Goal: Task Accomplishment & Management: Use online tool/utility

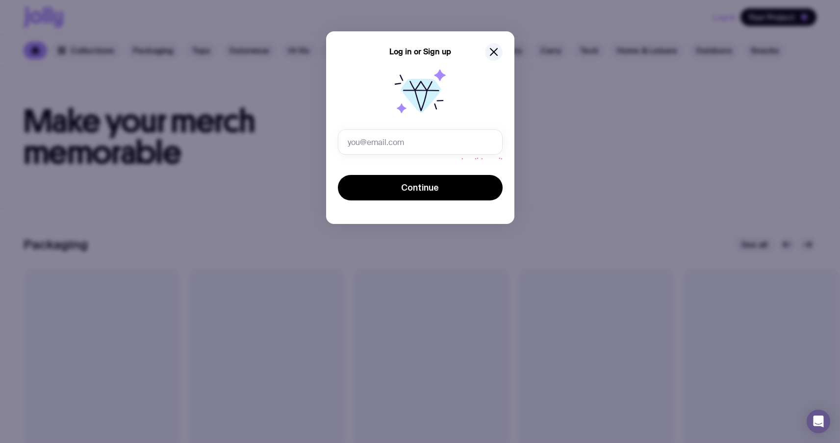
click at [521, 103] on div "Log in or Sign up Invalid email Continue" at bounding box center [420, 221] width 840 height 443
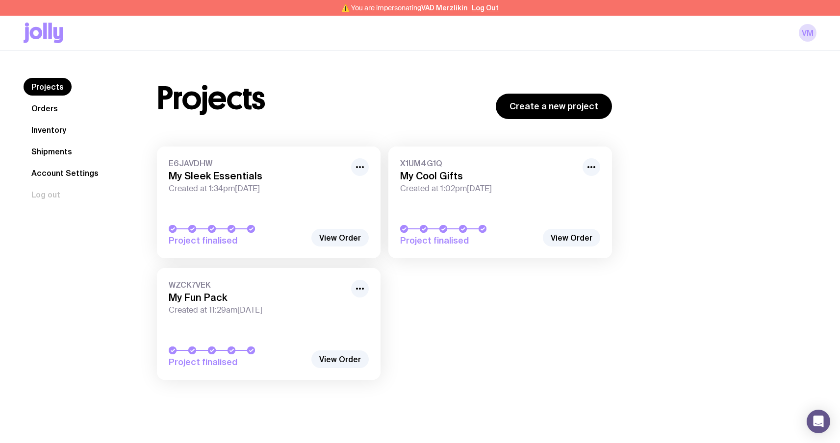
click at [51, 109] on link "Orders" at bounding box center [45, 109] width 42 height 18
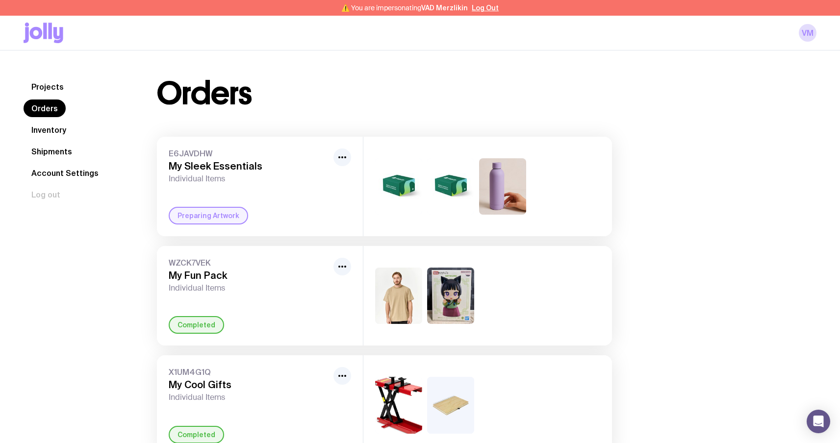
click at [54, 89] on link "Projects" at bounding box center [48, 87] width 48 height 18
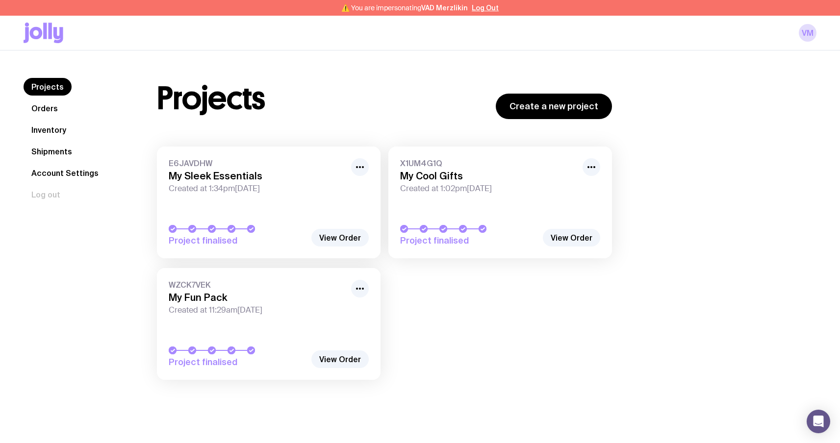
click at [41, 110] on link "Orders" at bounding box center [45, 109] width 42 height 18
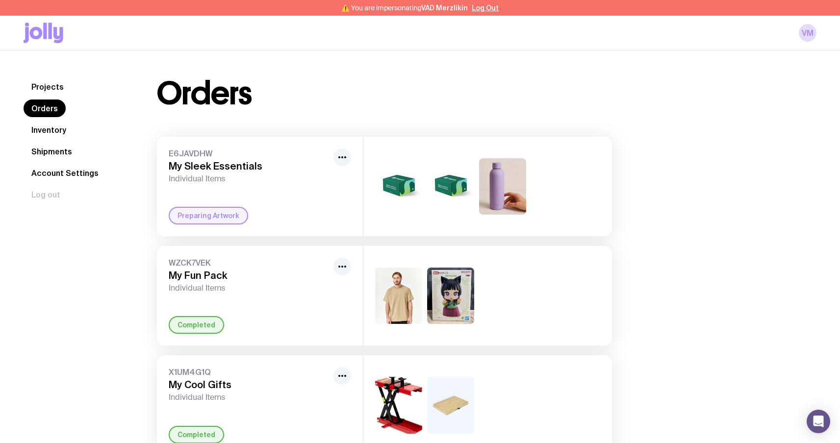
click at [58, 89] on link "Projects" at bounding box center [48, 87] width 48 height 18
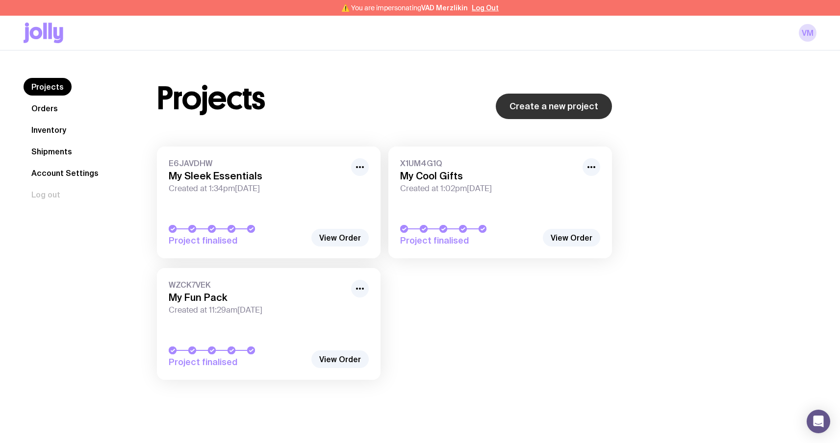
click at [575, 106] on link "Create a new project" at bounding box center [554, 107] width 116 height 26
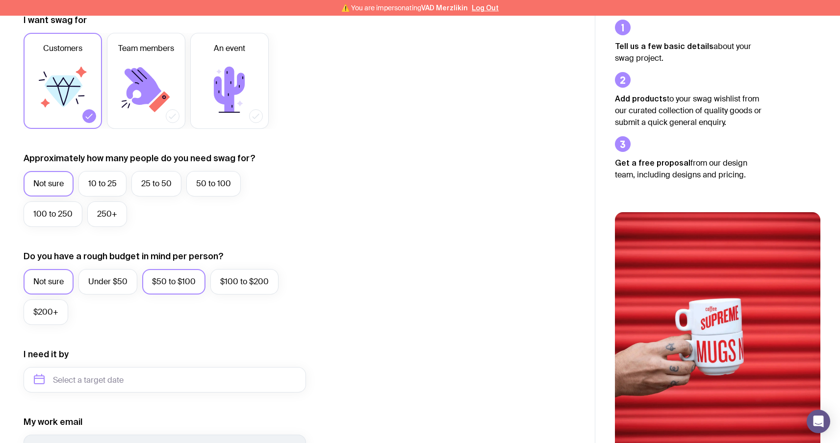
click at [168, 287] on label "$50 to $100" at bounding box center [173, 282] width 63 height 26
click at [0, 0] on input "$50 to $100" at bounding box center [0, 0] width 0 height 0
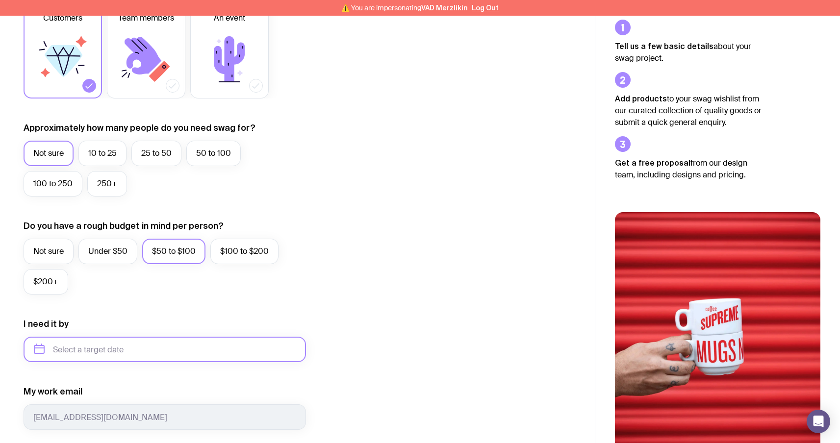
scroll to position [184, 0]
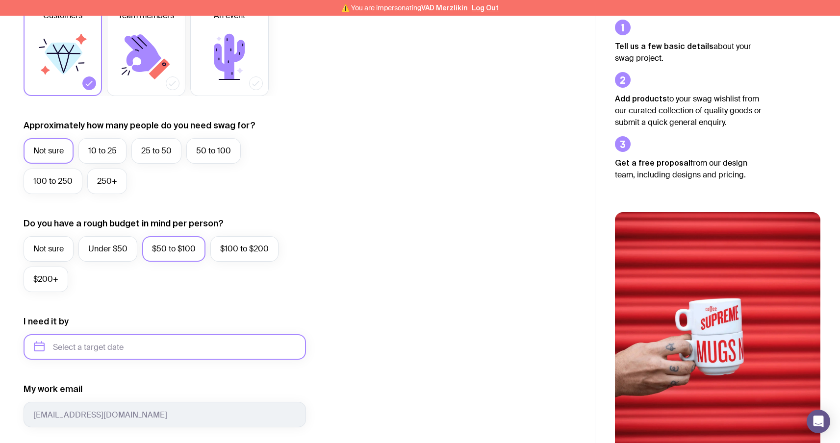
click at [77, 346] on input "text" at bounding box center [165, 348] width 283 height 26
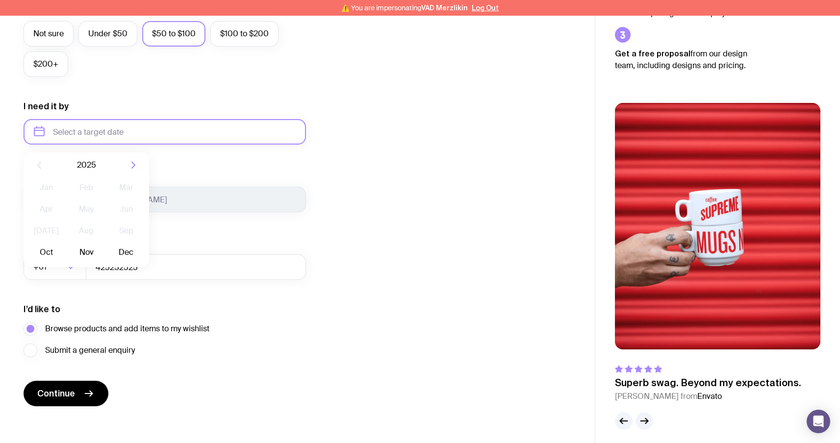
scroll to position [406, 0]
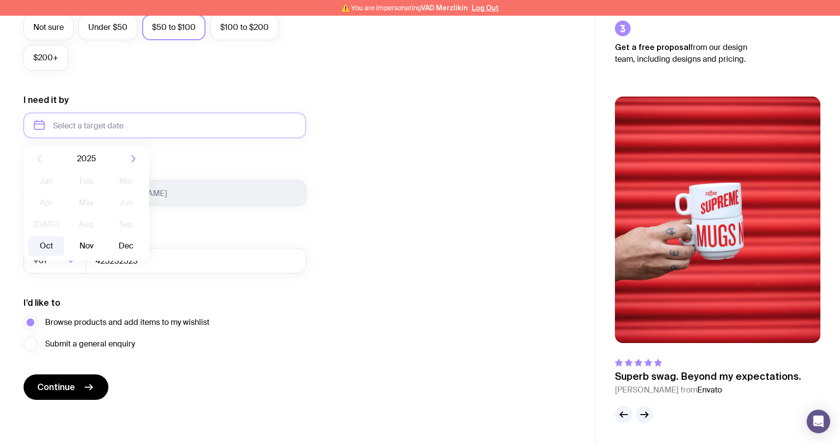
click at [37, 244] on button "Oct" at bounding box center [46, 246] width 36 height 20
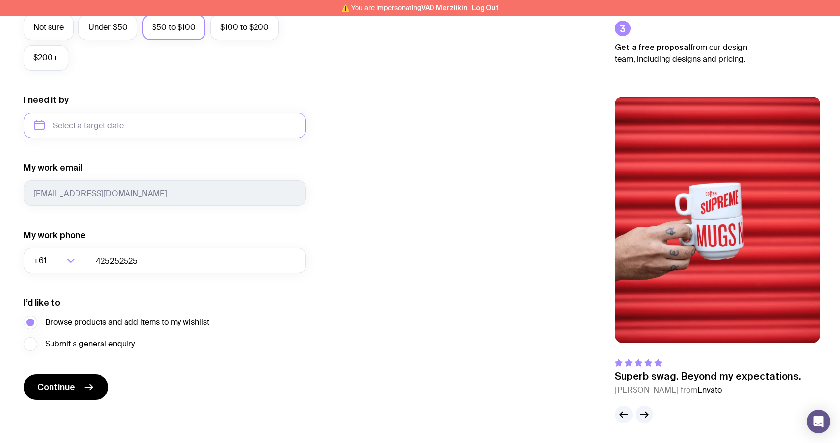
type input "October 2025"
click at [51, 385] on span "Continue" at bounding box center [56, 388] width 38 height 12
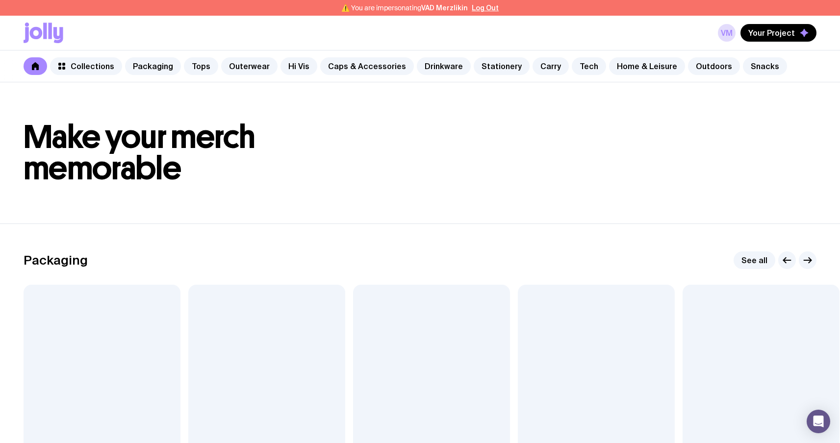
click at [433, 323] on div at bounding box center [431, 379] width 157 height 188
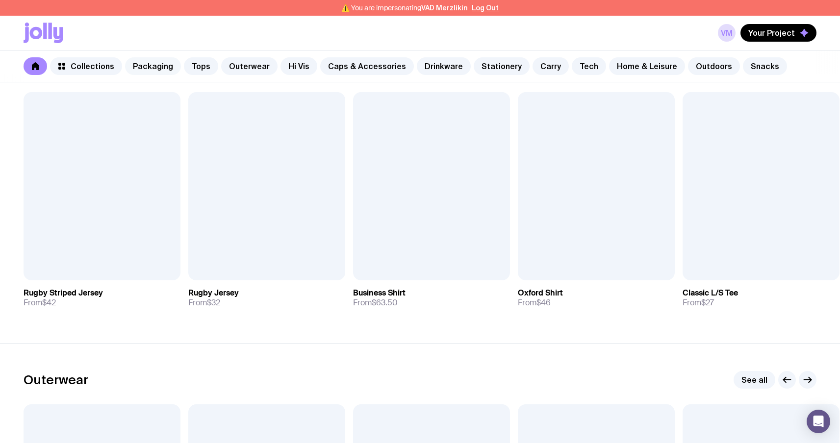
scroll to position [507, 0]
click at [141, 74] on link "Packaging" at bounding box center [153, 66] width 56 height 18
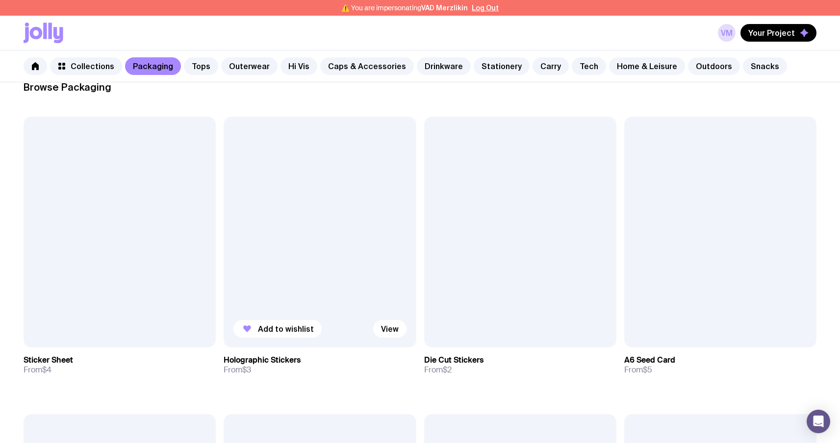
scroll to position [154, 0]
click at [265, 335] on button "Add to wishlist" at bounding box center [278, 330] width 88 height 18
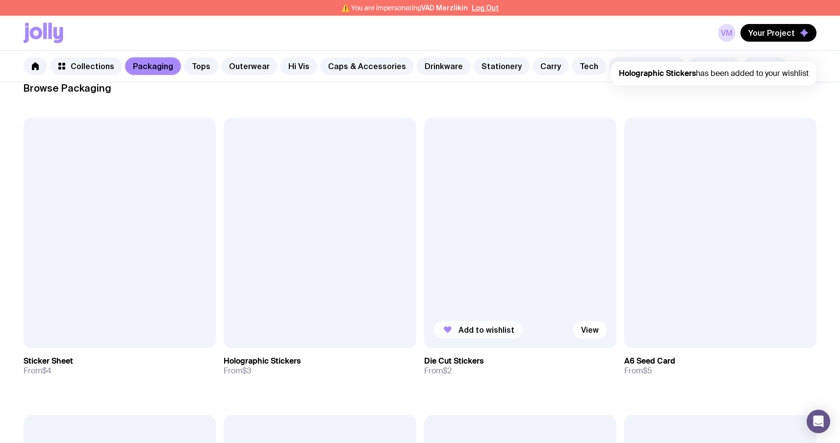
scroll to position [0, 0]
click at [482, 338] on button "Add to wishlist" at bounding box center [478, 330] width 88 height 18
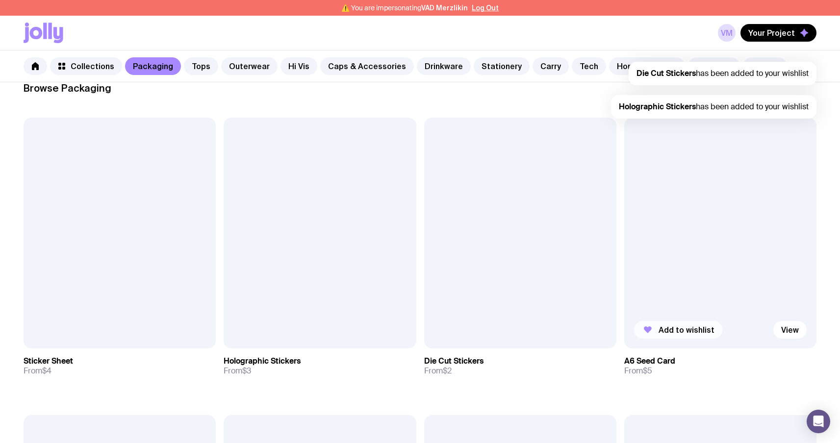
click at [669, 323] on button "Add to wishlist" at bounding box center [678, 330] width 88 height 18
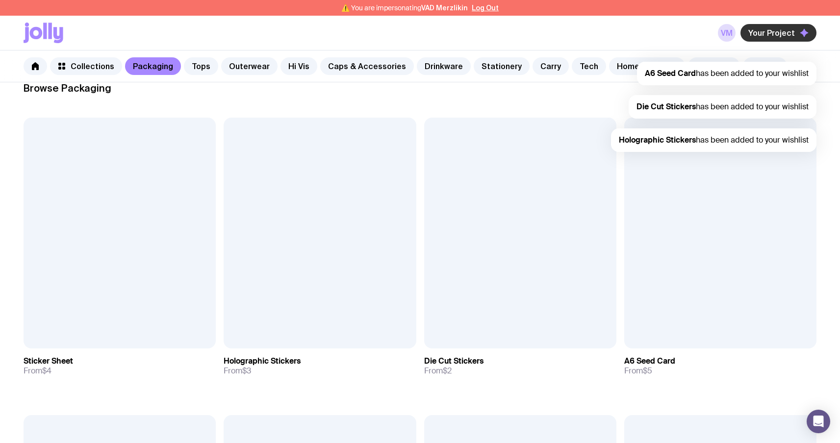
click at [786, 31] on span "Your Project" at bounding box center [772, 33] width 47 height 10
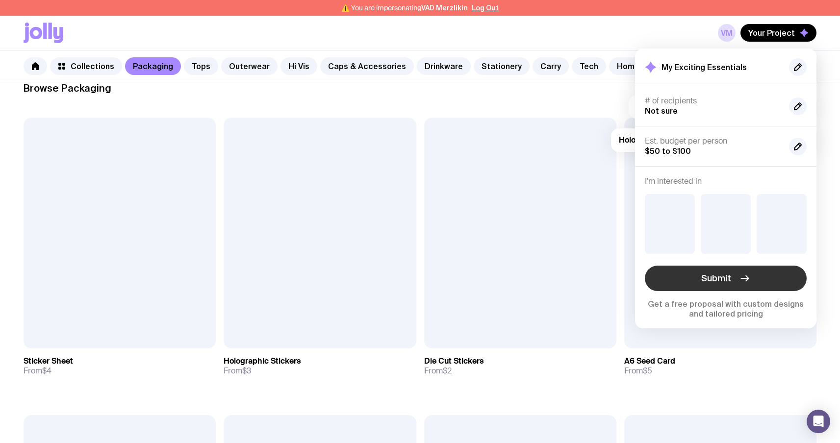
drag, startPoint x: 758, startPoint y: 281, endPoint x: 751, endPoint y: 287, distance: 9.8
click at [751, 287] on button "Submit" at bounding box center [726, 279] width 162 height 26
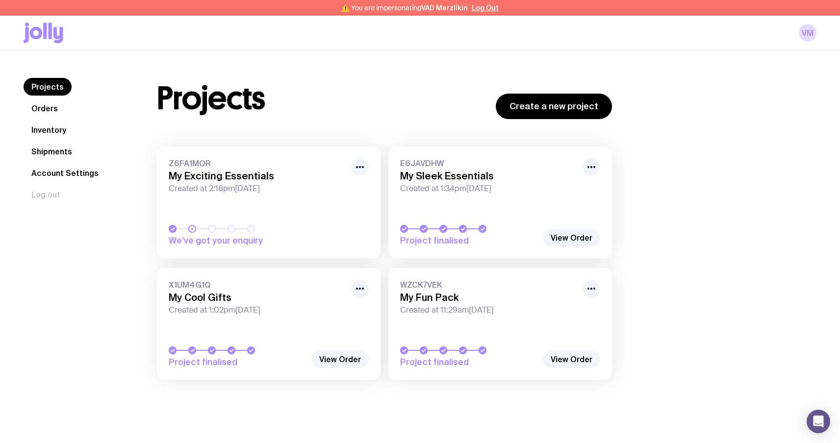
click at [202, 166] on span "Z6FA1MOR" at bounding box center [257, 163] width 177 height 10
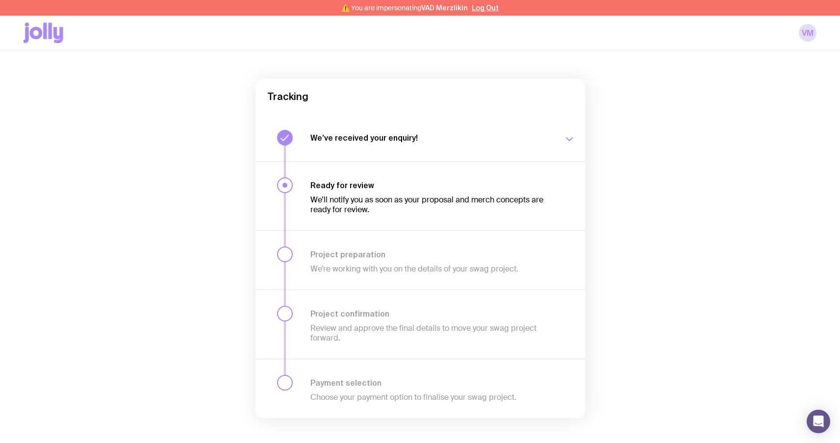
scroll to position [80, 0]
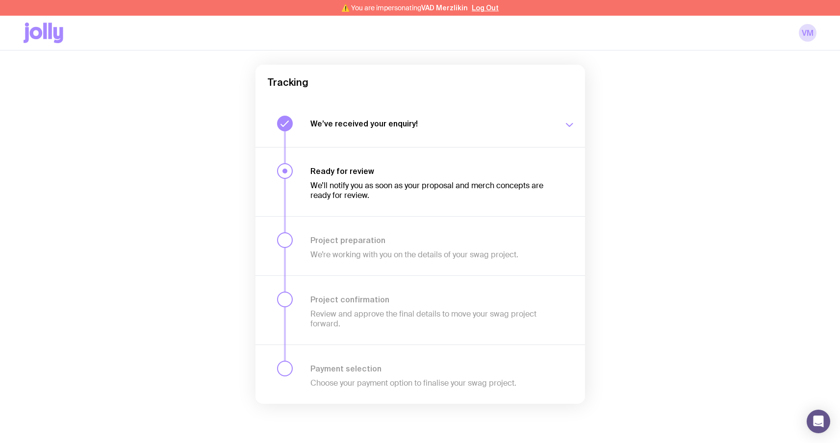
click at [449, 170] on h3 "Ready for review" at bounding box center [431, 171] width 241 height 10
click at [401, 240] on h3 "Project preparation" at bounding box center [431, 240] width 241 height 10
click at [414, 174] on h3 "Ready for review" at bounding box center [431, 171] width 241 height 10
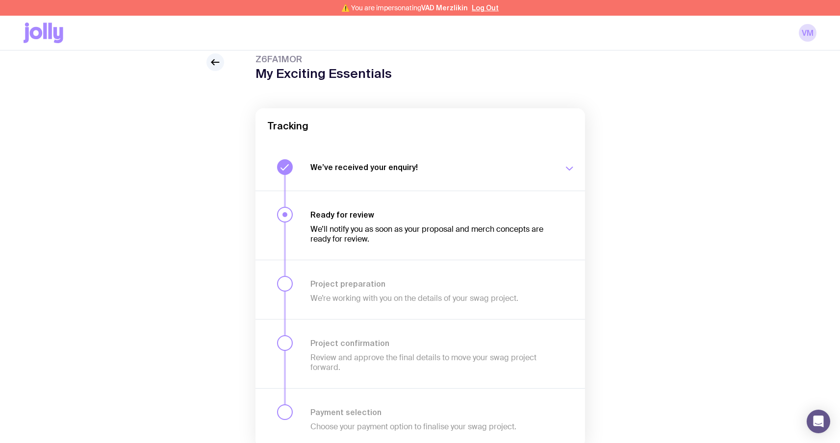
scroll to position [0, 0]
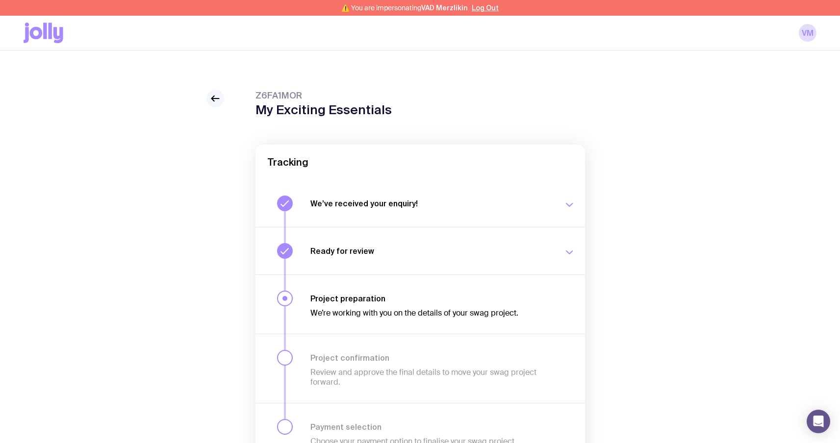
click at [222, 97] on link at bounding box center [216, 99] width 18 height 18
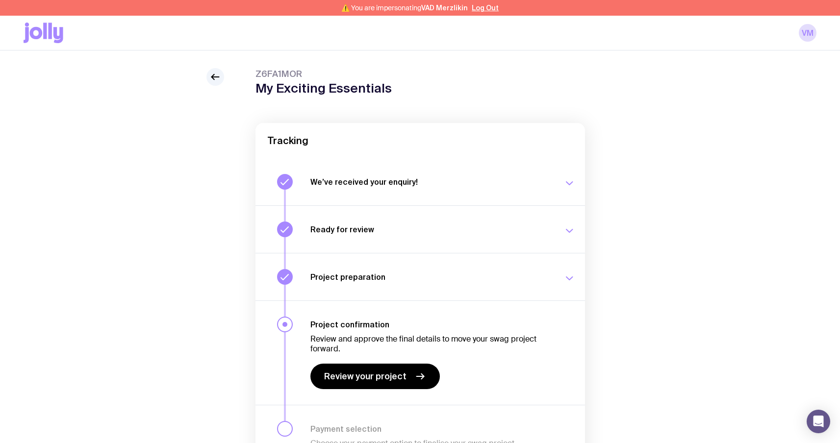
scroll to position [82, 0]
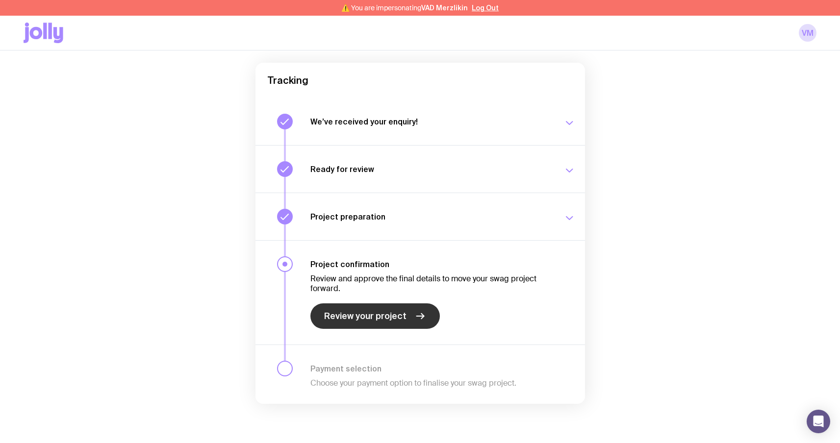
click at [379, 313] on span "Review your project" at bounding box center [365, 317] width 82 height 12
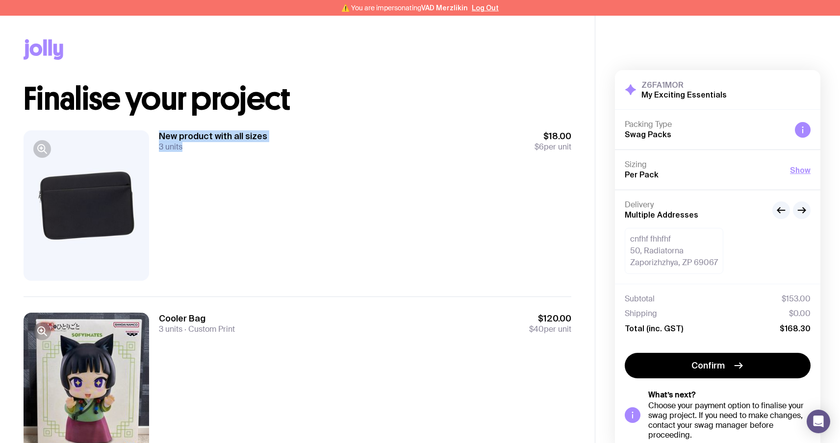
drag, startPoint x: 176, startPoint y: 158, endPoint x: 194, endPoint y: 201, distance: 46.2
click at [210, 165] on div "New product with all sizes 3 units $18.00 $6 per unit" at bounding box center [298, 206] width 548 height 182
click at [379, 285] on div "New product with all sizes 3 units $18.00 $6 per unit" at bounding box center [298, 206] width 548 height 182
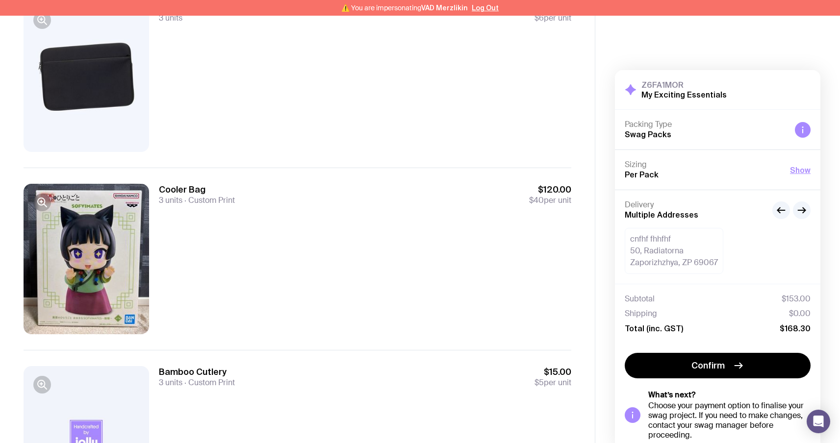
scroll to position [133, 0]
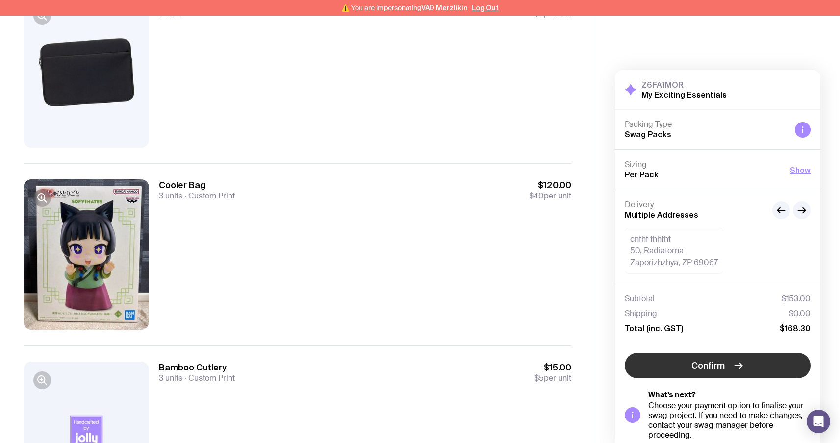
click at [700, 367] on span "Confirm" at bounding box center [708, 366] width 33 height 12
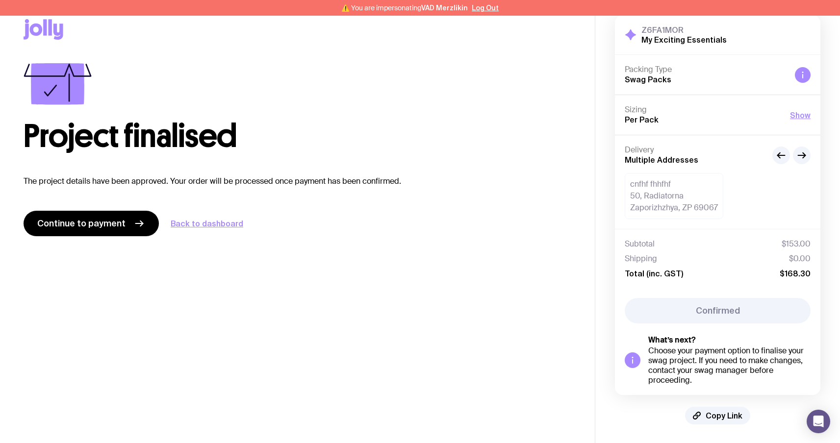
scroll to position [0, 0]
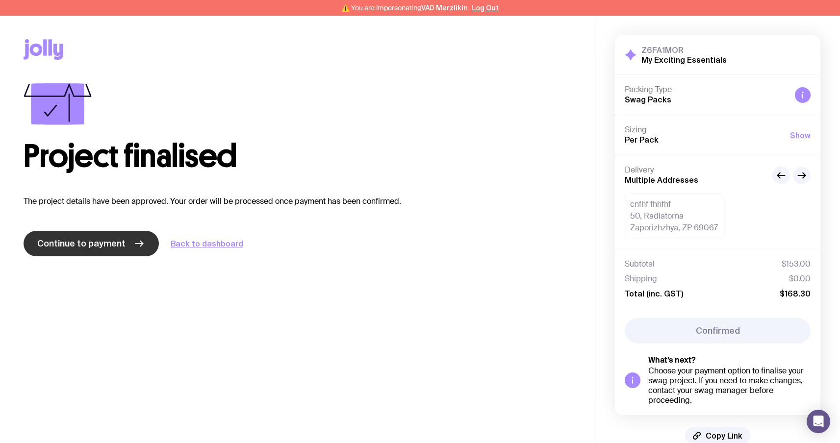
click at [98, 244] on span "Continue to payment" at bounding box center [81, 244] width 88 height 12
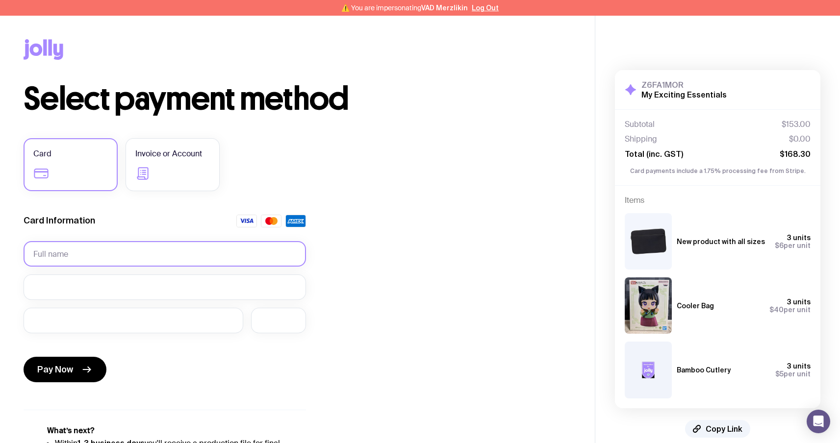
click at [128, 238] on form "Card Information Pay Now" at bounding box center [165, 301] width 283 height 172
type input "42424242424242"
click at [116, 246] on input "42424242424242" at bounding box center [165, 254] width 283 height 26
drag, startPoint x: 119, startPoint y: 253, endPoint x: 3, endPoint y: 197, distance: 128.4
click at [0, 202] on div "Copy Link Select payment method Card Invoice or Account Card Information 424242…" at bounding box center [297, 254] width 595 height 476
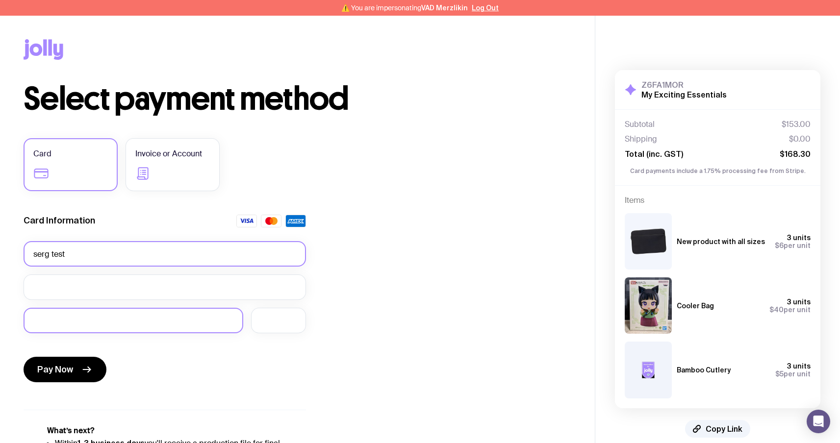
type input "serg test"
click at [143, 327] on div at bounding box center [134, 321] width 220 height 26
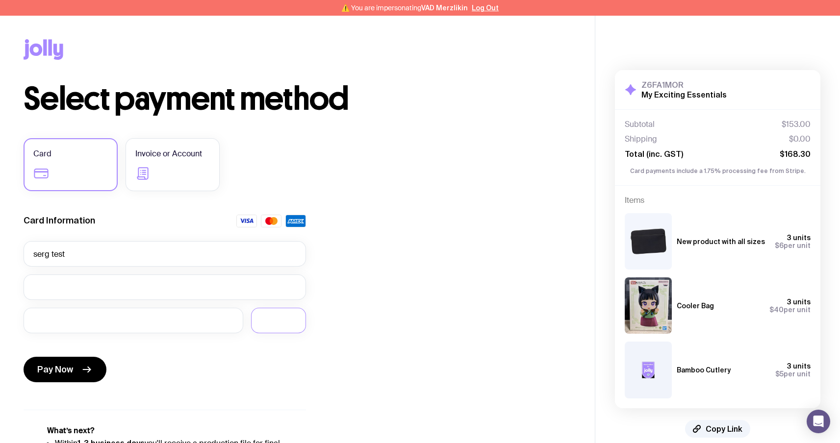
click at [397, 293] on div "Select payment method Card Invoice or Account Card Information serg test Pay No…" at bounding box center [298, 287] width 548 height 409
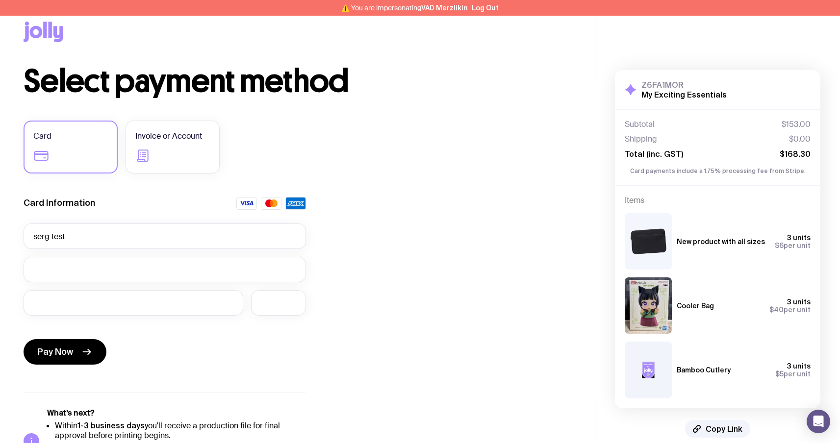
scroll to position [57, 0]
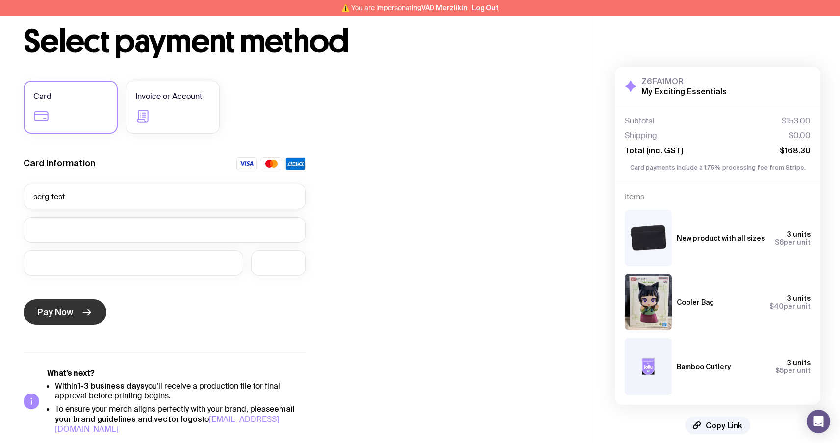
click at [86, 315] on icon "submit" at bounding box center [87, 313] width 12 height 12
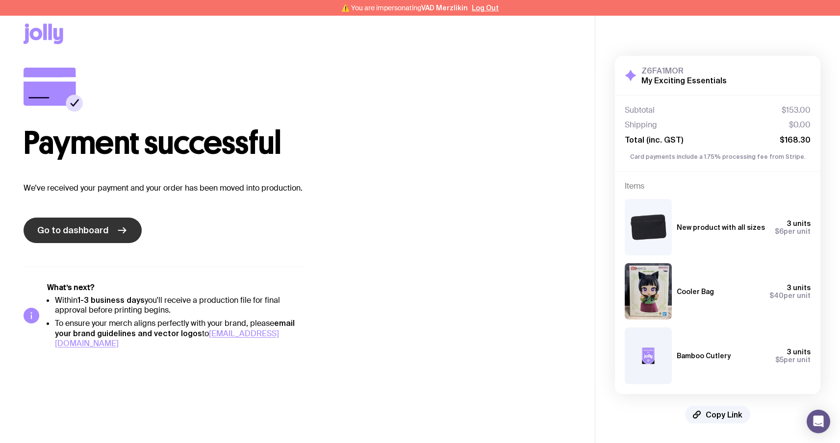
drag, startPoint x: 90, startPoint y: 246, endPoint x: 95, endPoint y: 242, distance: 6.3
click at [90, 246] on div "Payment successful We’ve received your payment and your order has been moved in…" at bounding box center [298, 208] width 548 height 281
click at [119, 227] on icon at bounding box center [122, 231] width 12 height 12
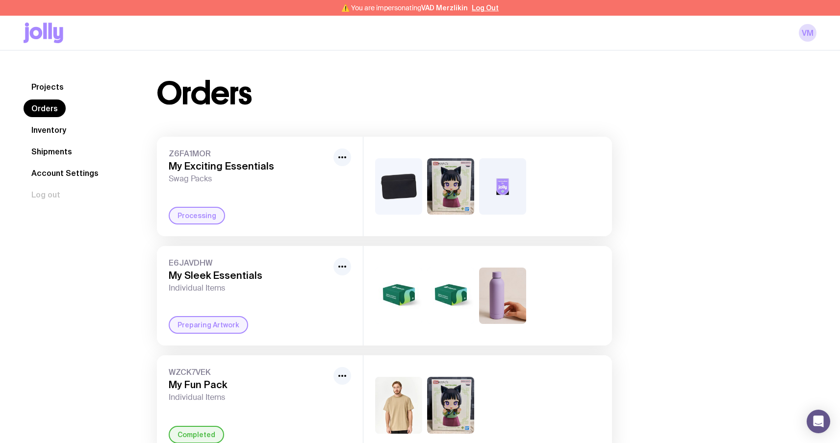
click at [53, 109] on link "Orders" at bounding box center [45, 109] width 42 height 18
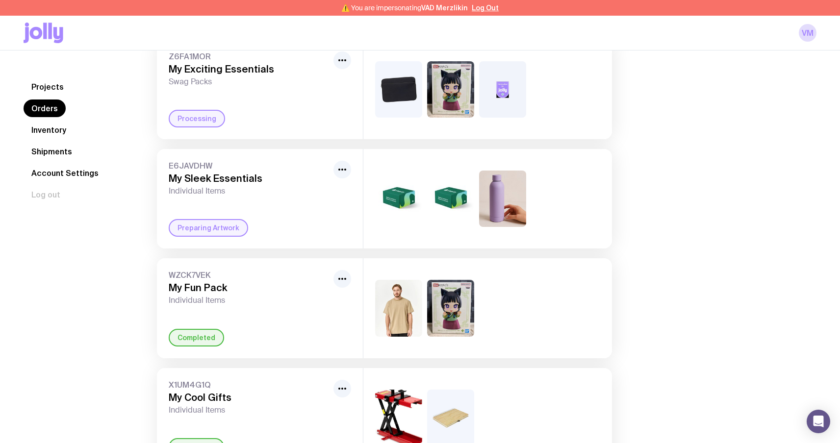
scroll to position [94, 0]
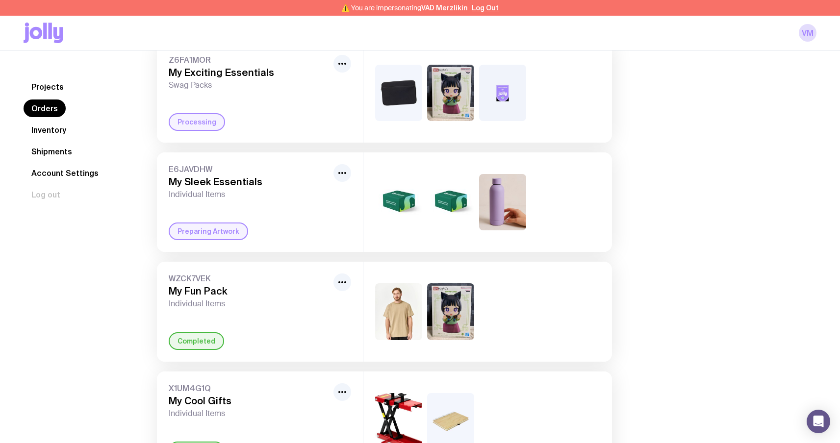
click at [59, 89] on link "Projects" at bounding box center [48, 87] width 48 height 18
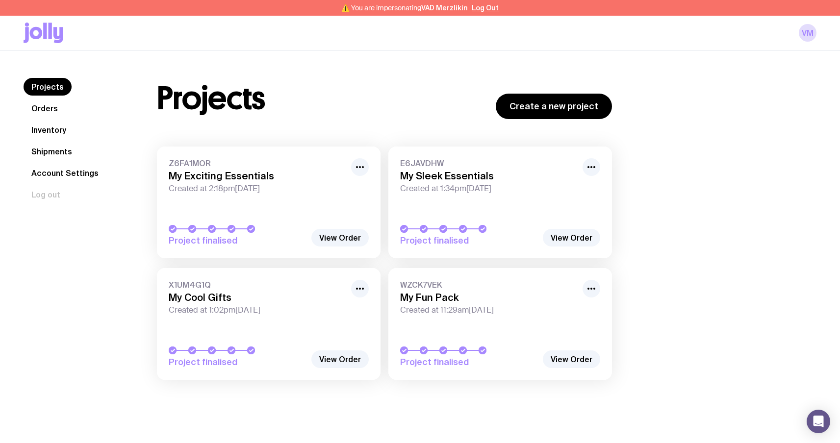
click at [49, 104] on link "Orders" at bounding box center [45, 109] width 42 height 18
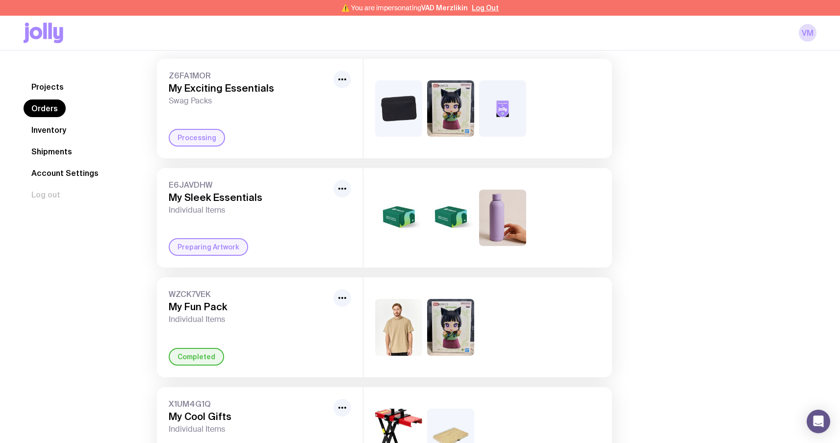
scroll to position [80, 0]
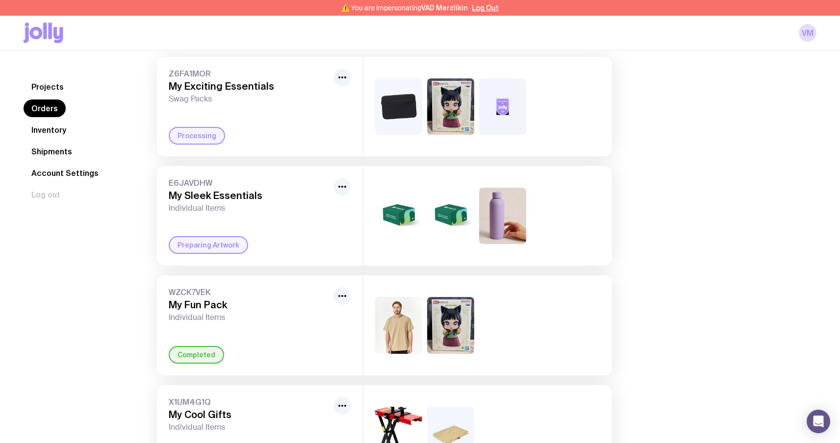
click at [48, 112] on link "Orders" at bounding box center [45, 109] width 42 height 18
click at [247, 99] on span "Swag Packs" at bounding box center [249, 99] width 161 height 10
click at [237, 88] on h3 "My Exciting Essentials" at bounding box center [249, 86] width 161 height 12
click at [281, 140] on link "Continue" at bounding box center [277, 136] width 50 height 18
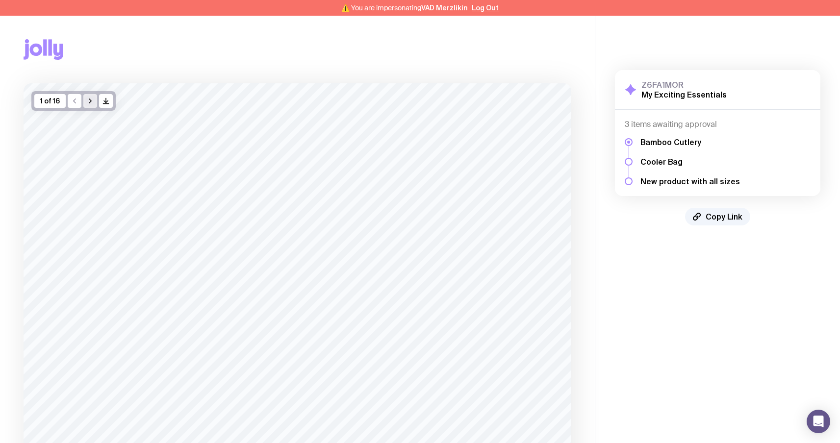
click at [93, 102] on icon "button" at bounding box center [90, 101] width 8 height 8
click at [80, 103] on button "button" at bounding box center [75, 101] width 14 height 14
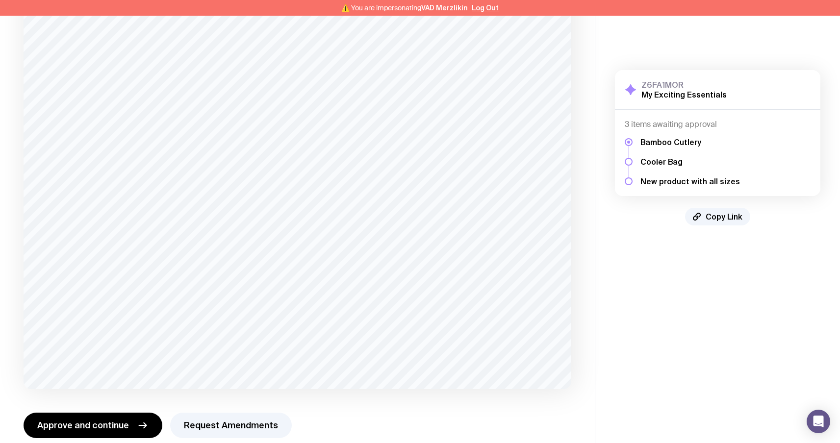
scroll to position [483, 0]
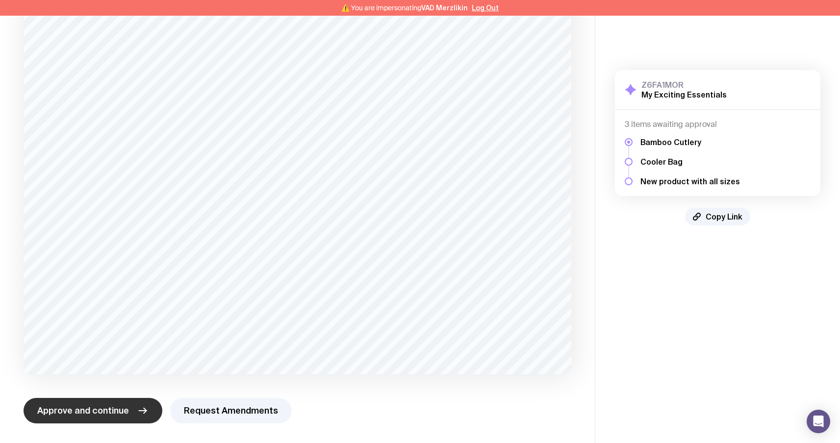
click at [129, 410] on button "Approve and continue" at bounding box center [93, 411] width 139 height 26
click at [231, 414] on button "Request Amendments" at bounding box center [231, 411] width 122 height 26
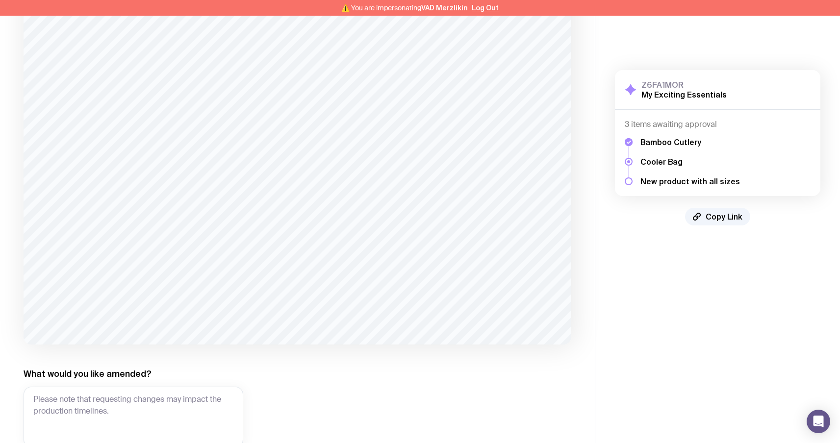
scroll to position [578, 0]
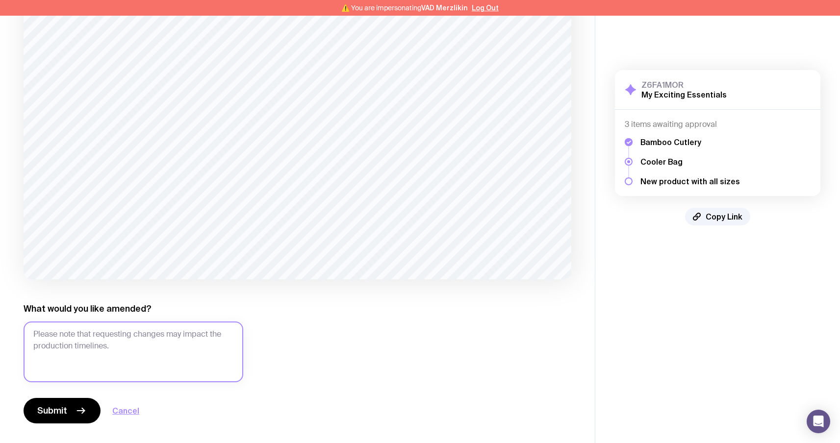
click at [165, 364] on textarea "What would you like amended?" at bounding box center [134, 352] width 220 height 61
type textarea "test coment"
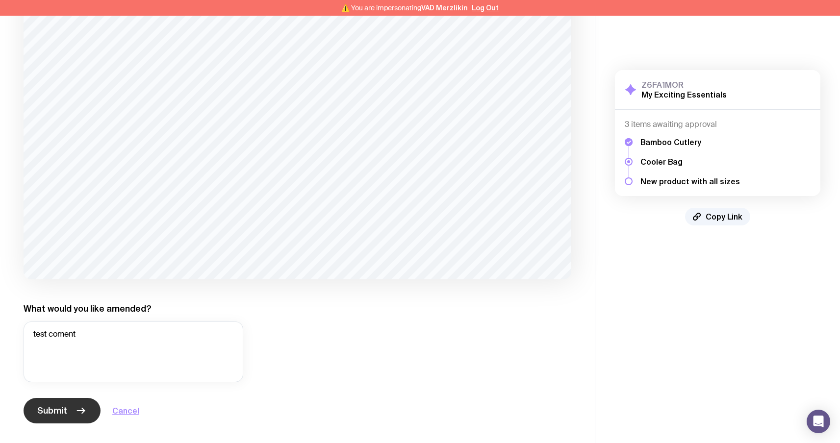
click at [52, 411] on span "Submit" at bounding box center [52, 411] width 30 height 12
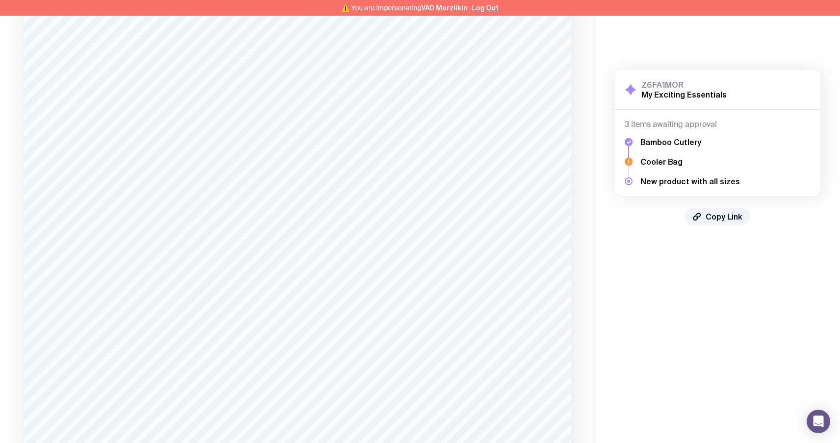
scroll to position [483, 0]
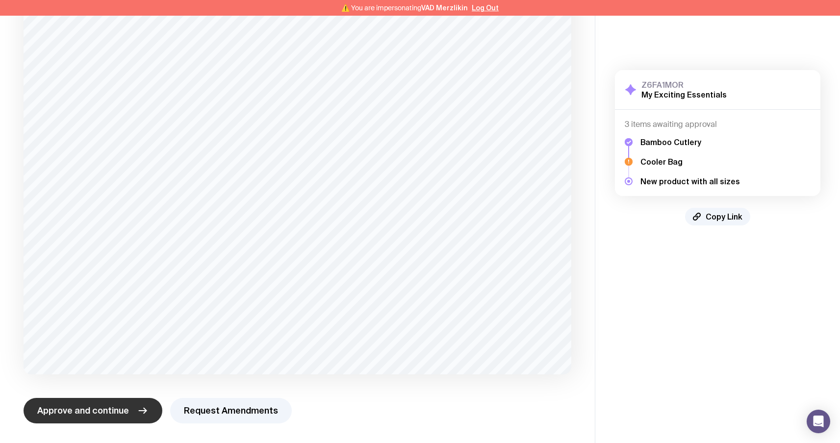
click at [125, 410] on span "Approve and continue" at bounding box center [83, 411] width 92 height 12
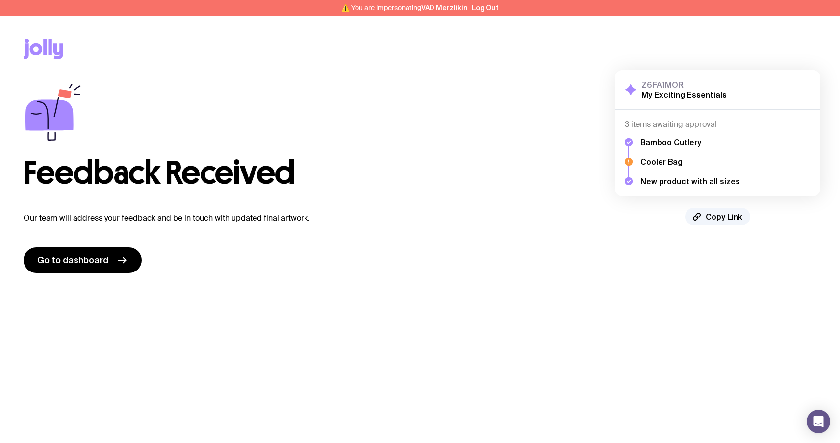
scroll to position [0, 0]
click at [104, 268] on link "Go to dashboard" at bounding box center [83, 261] width 118 height 26
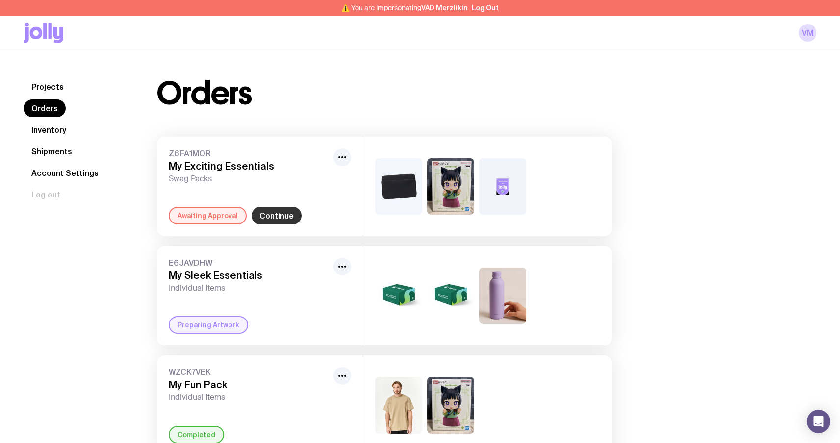
click at [271, 214] on link "Continue" at bounding box center [277, 216] width 50 height 18
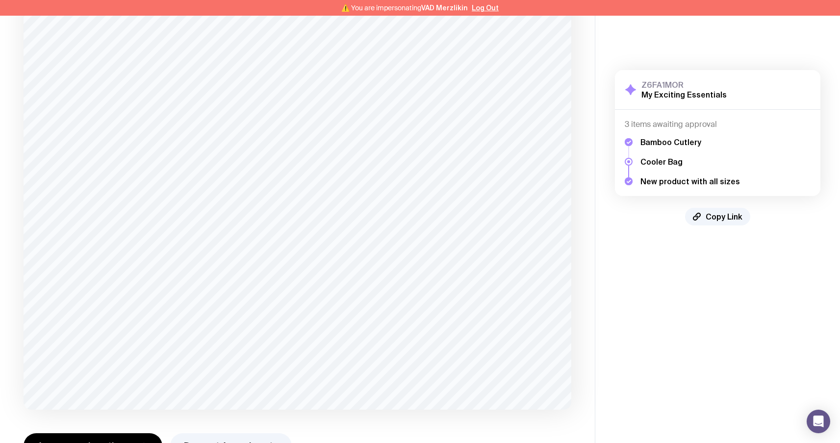
scroll to position [483, 0]
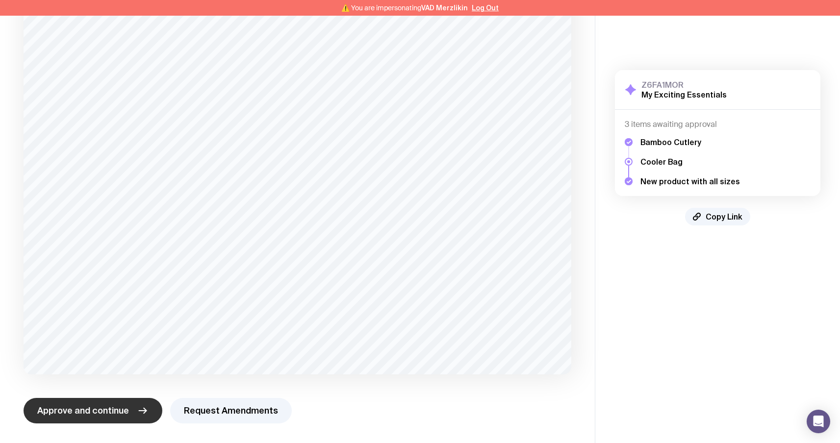
click at [113, 408] on span "Approve and continue" at bounding box center [83, 411] width 92 height 12
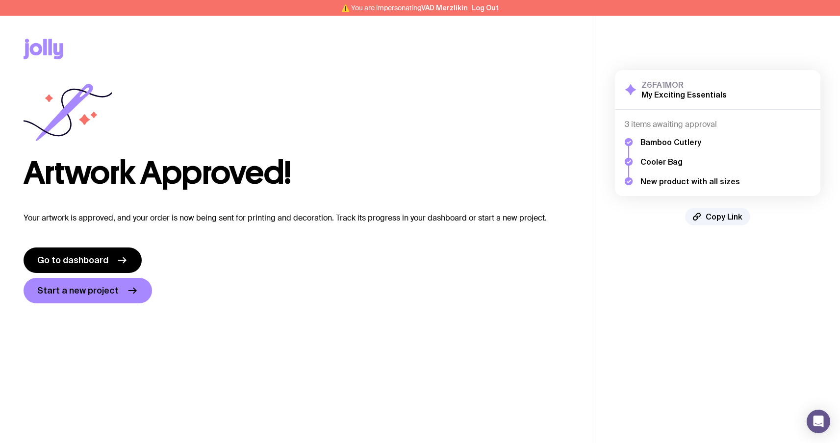
scroll to position [0, 0]
click at [110, 260] on link "Go to dashboard" at bounding box center [83, 261] width 118 height 26
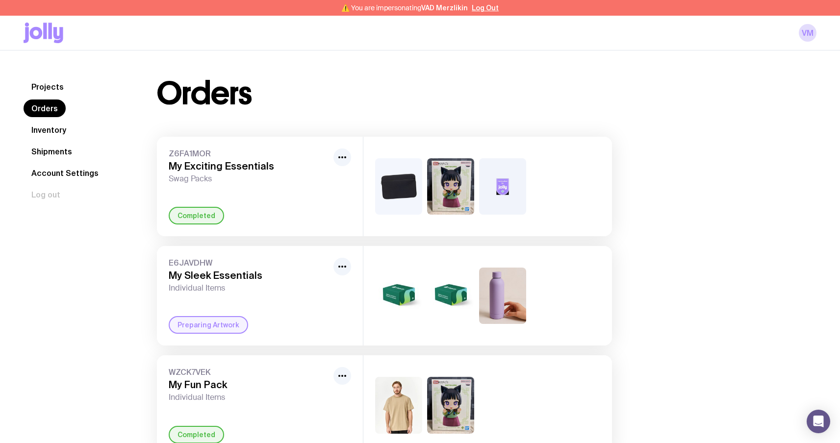
click at [55, 133] on link "Inventory" at bounding box center [49, 130] width 51 height 18
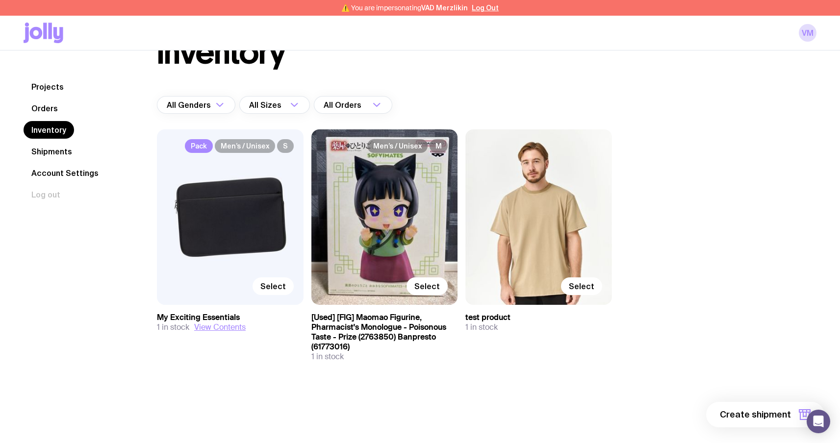
scroll to position [37, 0]
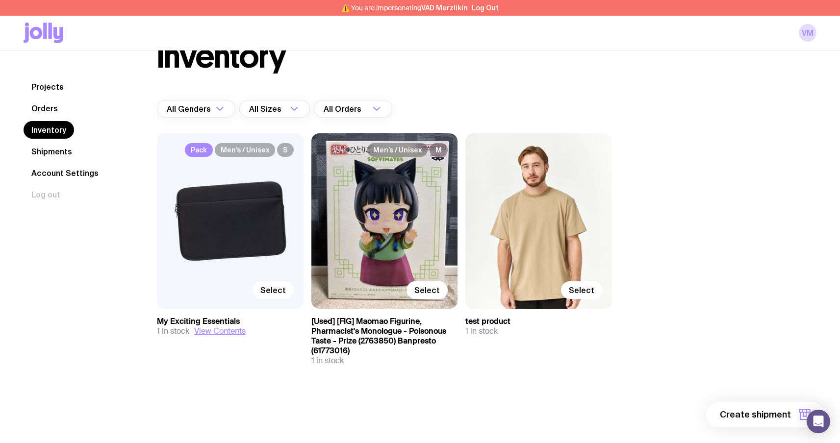
click at [42, 147] on link "Shipments" at bounding box center [52, 152] width 56 height 18
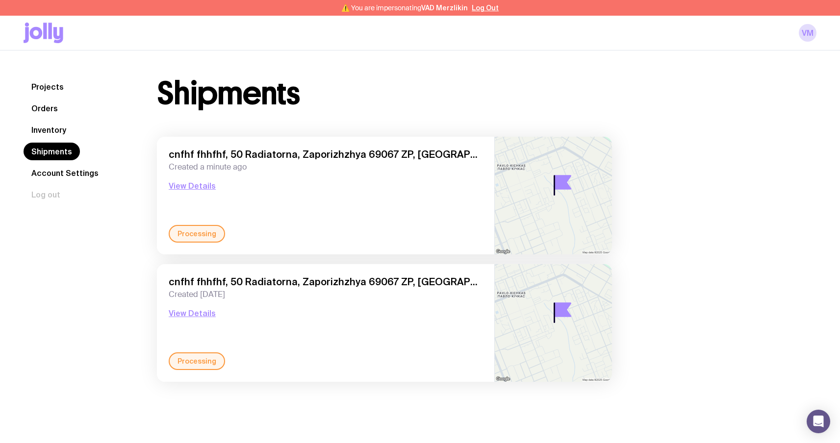
drag, startPoint x: 261, startPoint y: 328, endPoint x: 149, endPoint y: 196, distance: 172.9
click at [149, 196] on div "Shipments cnfhf fhhfhf, 50 Radiatorna, Zaporizhzhya 69067 ZP, [GEOGRAPHIC_DATA]…" at bounding box center [384, 235] width 502 height 314
click at [76, 133] on nav "Projects Orders Inventory Shipments Account Settings Log out" at bounding box center [79, 141] width 110 height 126
click at [53, 131] on link "Inventory" at bounding box center [49, 130] width 51 height 18
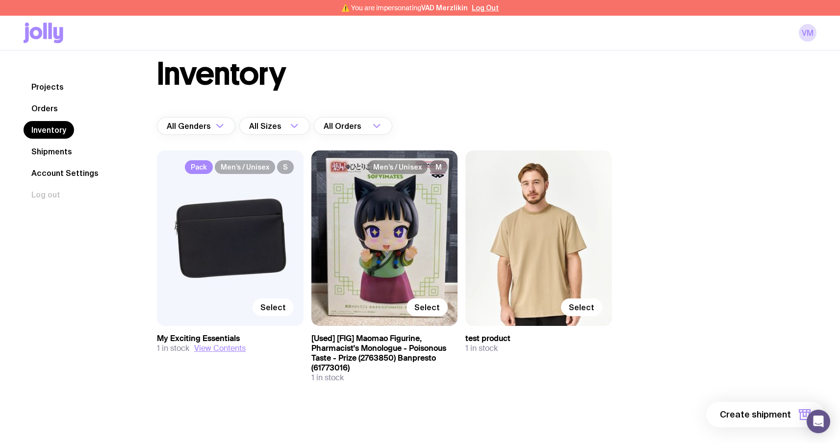
scroll to position [51, 0]
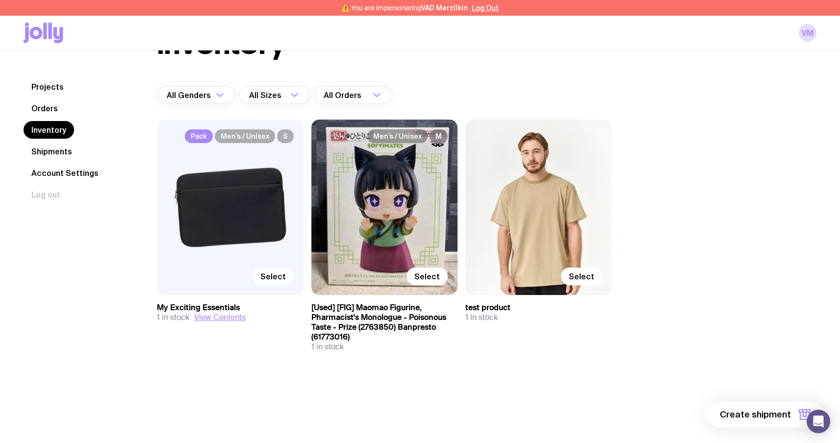
drag, startPoint x: 297, startPoint y: 351, endPoint x: 289, endPoint y: 283, distance: 68.7
click at [297, 351] on div "Pack Men’s / Unisex S Select My Exciting Essentials 1 in stock View Contents" at bounding box center [230, 236] width 147 height 233
click at [221, 318] on button "View Contents" at bounding box center [220, 318] width 52 height 10
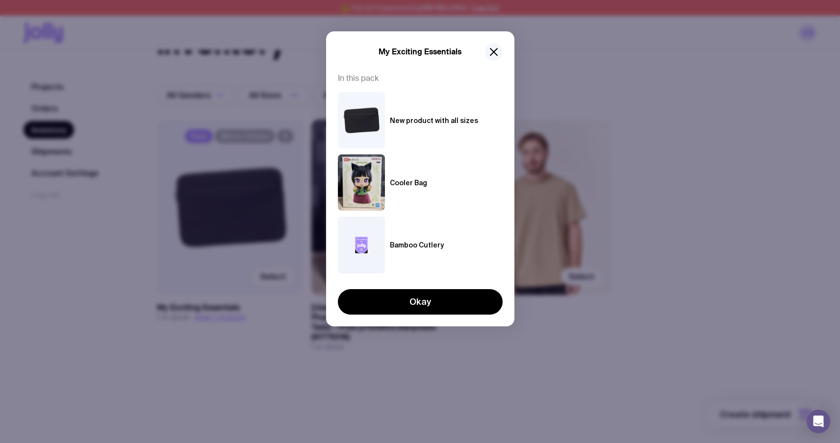
click at [492, 56] on icon "button" at bounding box center [494, 52] width 12 height 12
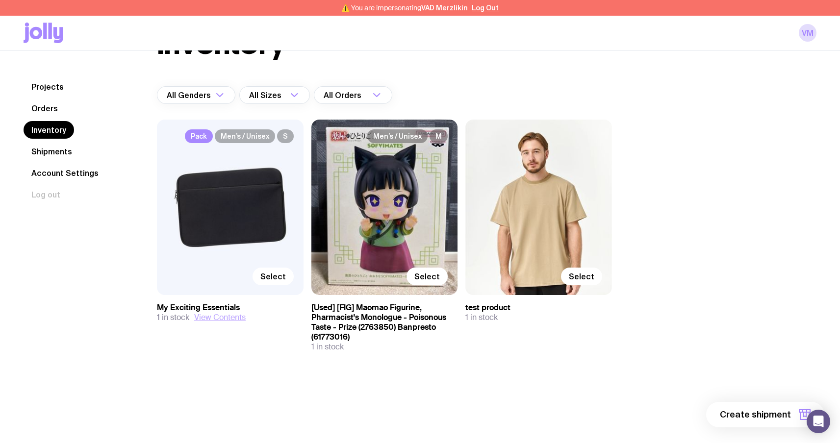
click at [229, 317] on button "View Contents" at bounding box center [220, 318] width 52 height 10
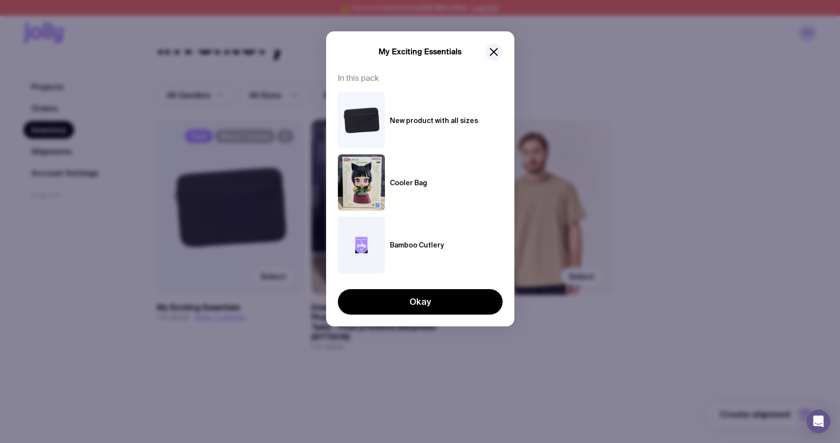
click at [436, 140] on div "New product with all sizes" at bounding box center [420, 120] width 165 height 56
click at [495, 48] on button "button" at bounding box center [494, 52] width 18 height 18
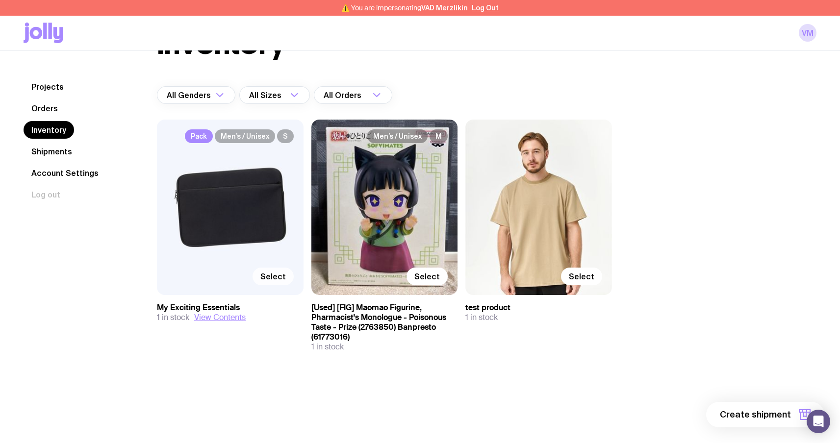
drag, startPoint x: 277, startPoint y: 277, endPoint x: 292, endPoint y: 275, distance: 15.3
click at [277, 278] on span "Select" at bounding box center [273, 277] width 26 height 10
click at [0, 0] on input "Select" at bounding box center [0, 0] width 0 height 0
click at [435, 280] on span "Select" at bounding box center [428, 277] width 26 height 10
click at [0, 0] on input "Select" at bounding box center [0, 0] width 0 height 0
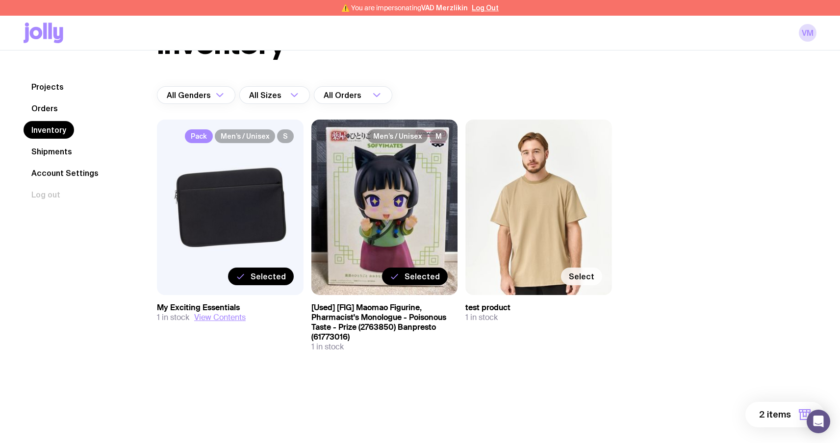
click at [592, 279] on span "Select" at bounding box center [582, 277] width 26 height 10
click at [0, 0] on input "Select" at bounding box center [0, 0] width 0 height 0
click at [773, 408] on button "3 items" at bounding box center [785, 415] width 78 height 26
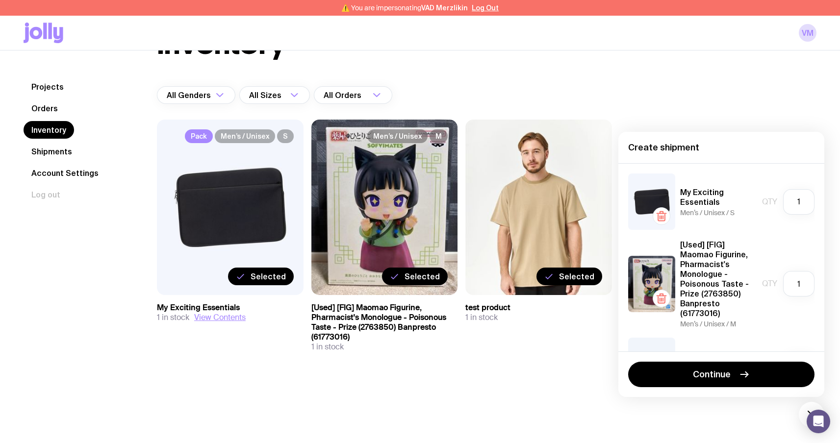
scroll to position [52, 0]
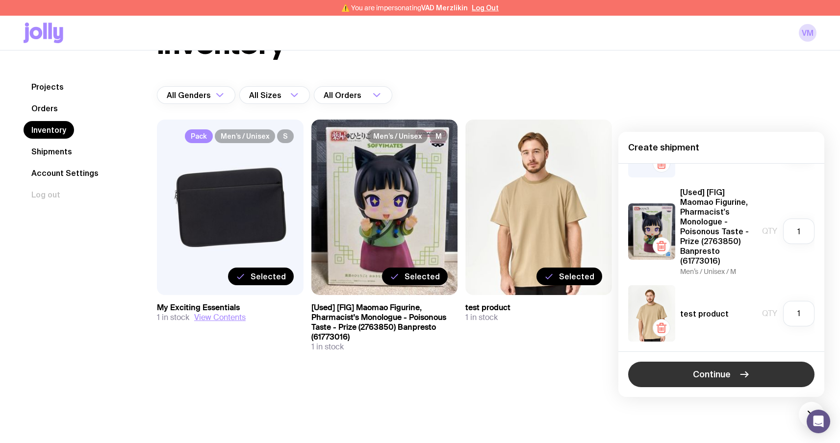
click at [715, 375] on span "Continue" at bounding box center [712, 375] width 38 height 12
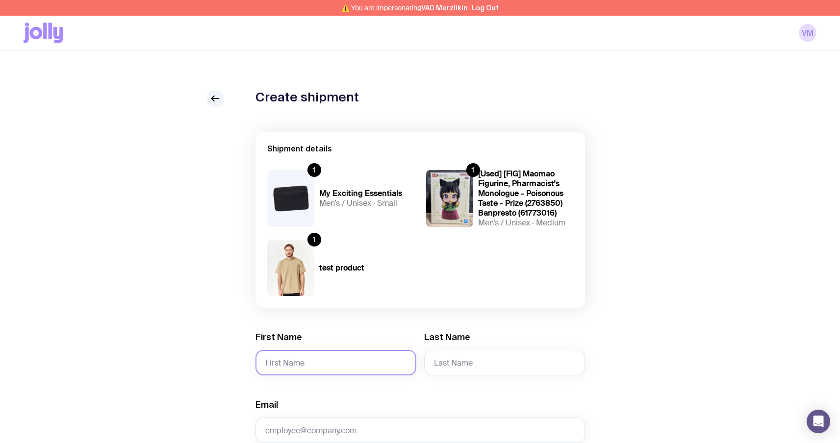
click at [365, 353] on input "First Name" at bounding box center [336, 363] width 161 height 26
type input "serg"
click at [463, 363] on input "Last Name" at bounding box center [504, 363] width 161 height 26
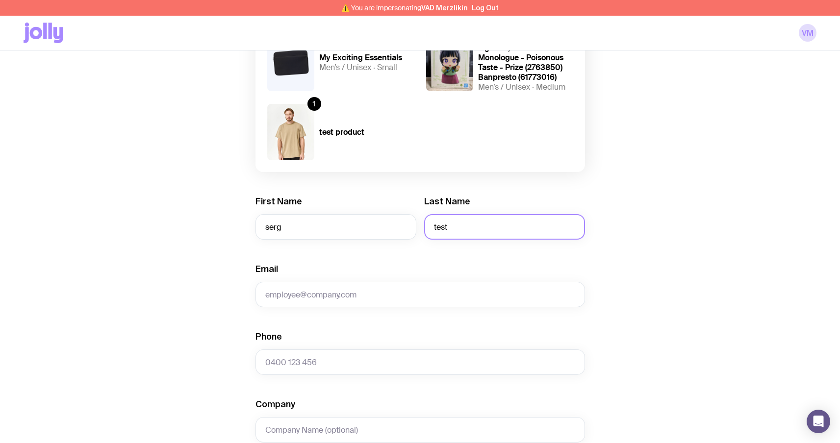
scroll to position [148, 0]
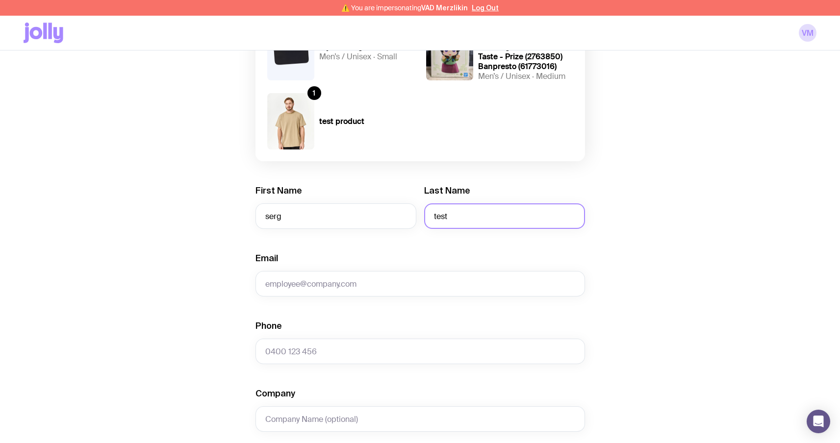
type input "test"
click at [347, 302] on form "Shipment details 1 My Exciting Essentials Men’s / Unisex · Small 1 [Used] [FIG]…" at bounding box center [421, 351] width 330 height 735
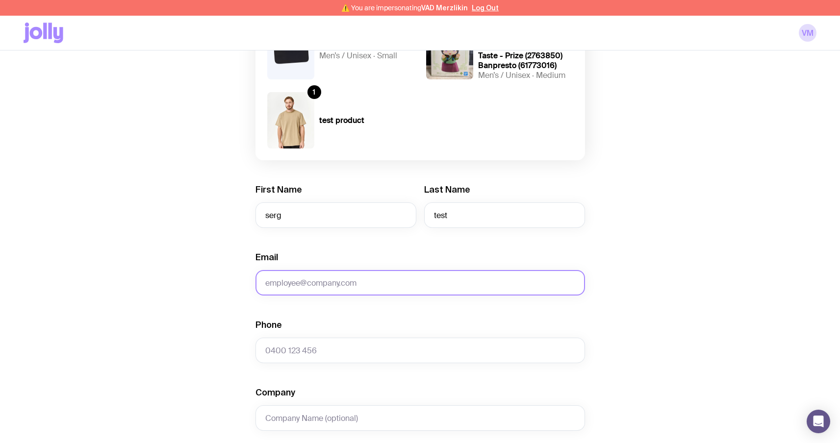
click at [352, 293] on input "Email" at bounding box center [421, 283] width 330 height 26
type input "[EMAIL_ADDRESS][DOMAIN_NAME]"
type input "0664130449"
type input "test"
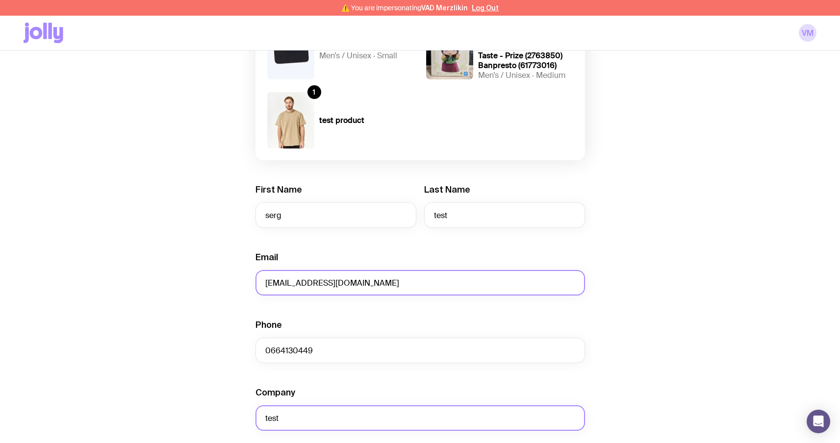
type input "Sviatoho Mykolaia St 67, apt. 14"
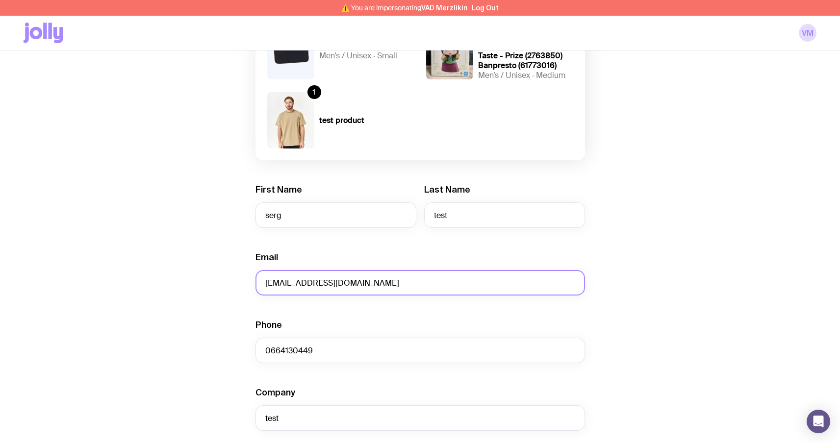
type input "Zaporizhzhia"
type input "6900"
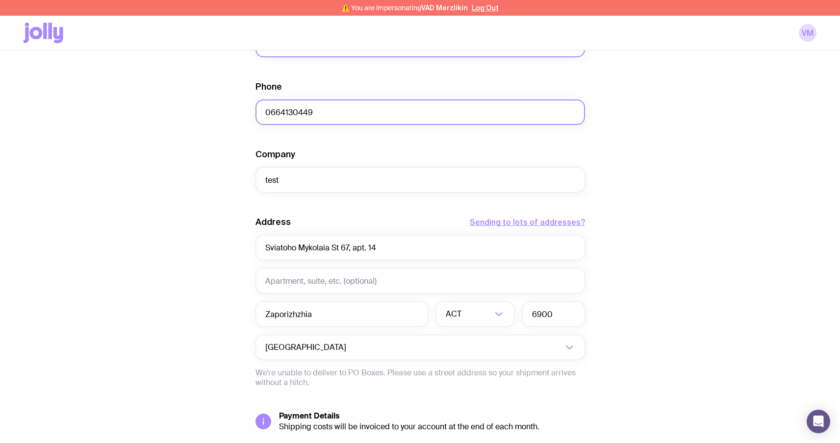
scroll to position [463, 0]
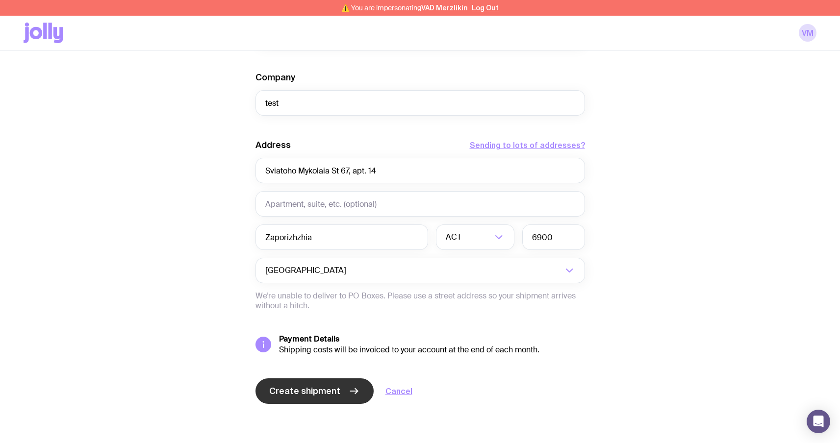
click at [310, 387] on span "Create shipment" at bounding box center [304, 392] width 71 height 12
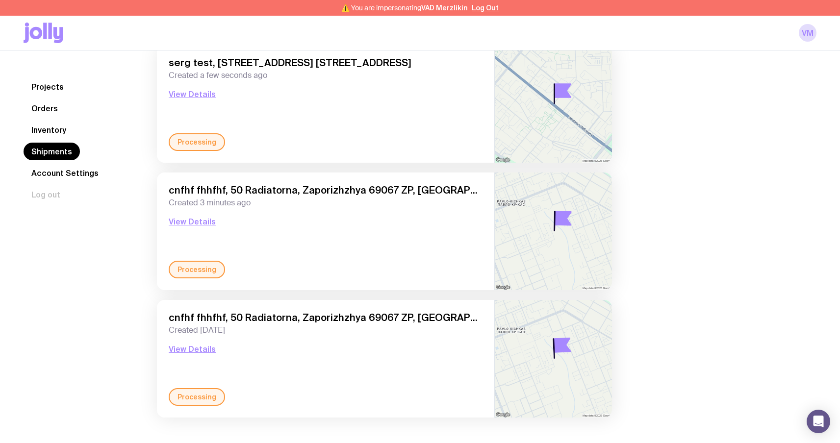
scroll to position [104, 0]
